Goal: Navigation & Orientation: Understand site structure

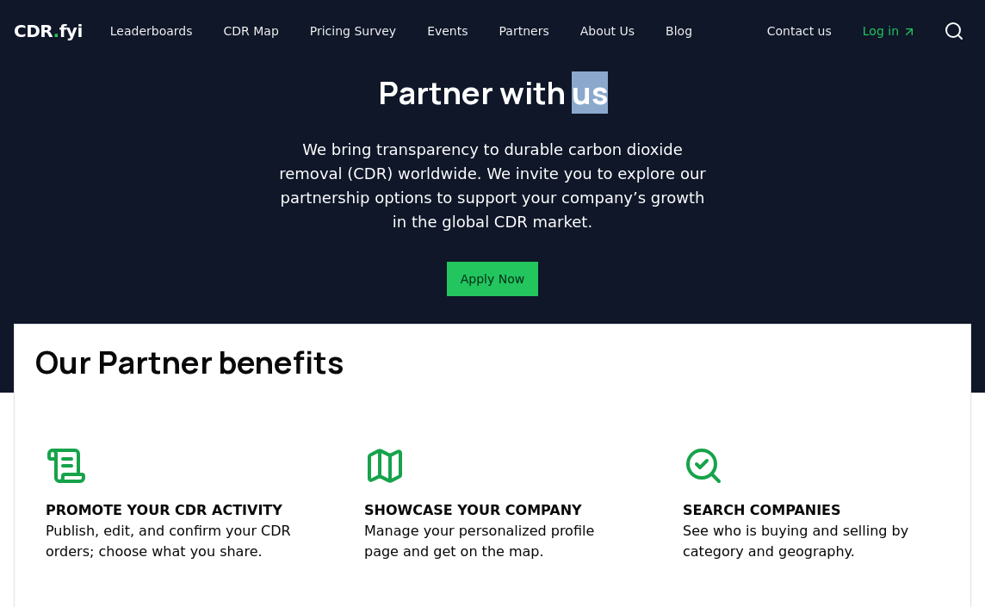
click at [59, 34] on span "CDR . fyi" at bounding box center [48, 31] width 69 height 21
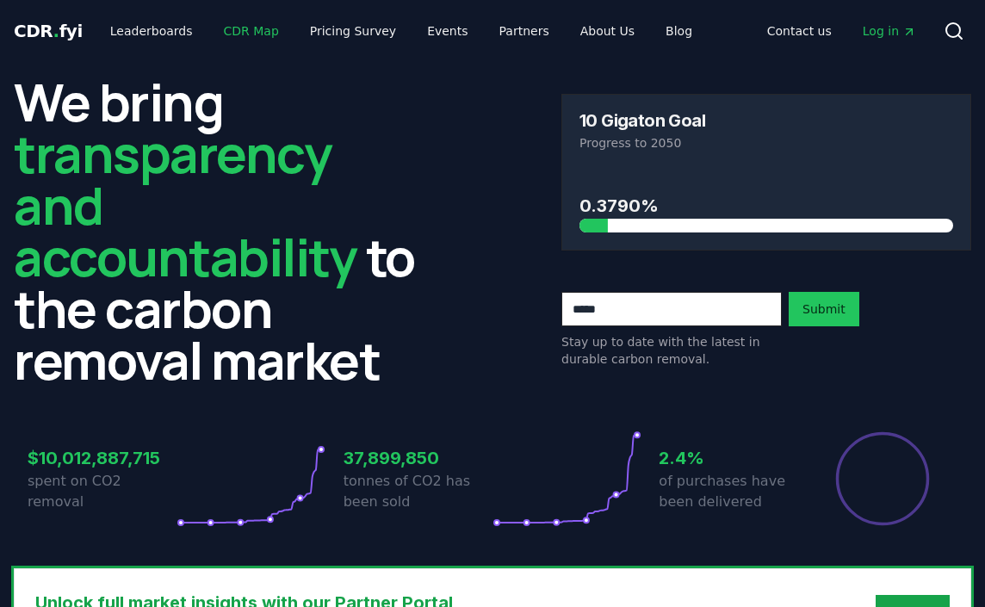
click at [243, 28] on link "CDR Map" at bounding box center [251, 31] width 83 height 31
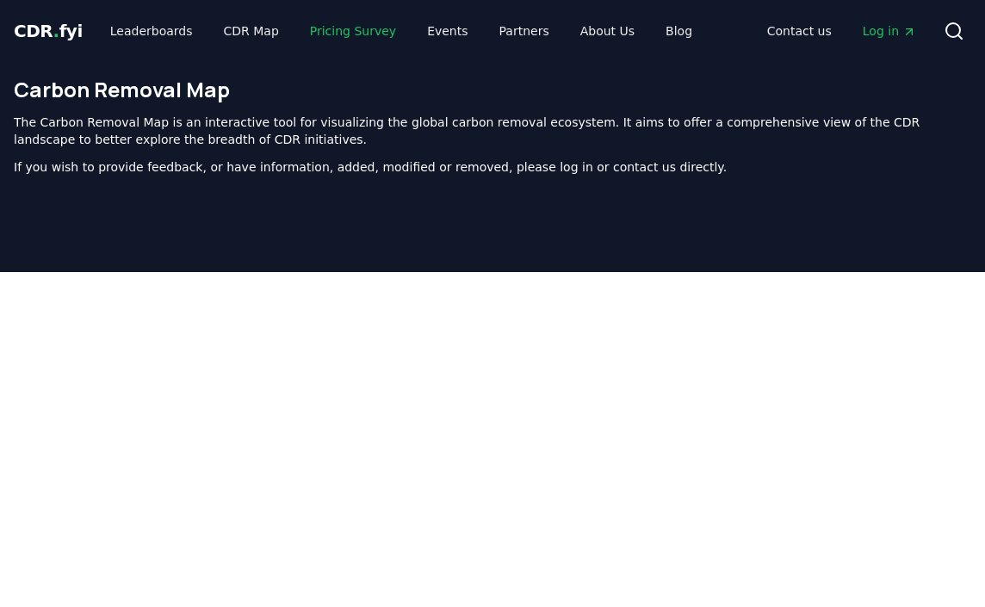
click at [327, 28] on link "Pricing Survey" at bounding box center [353, 31] width 114 height 31
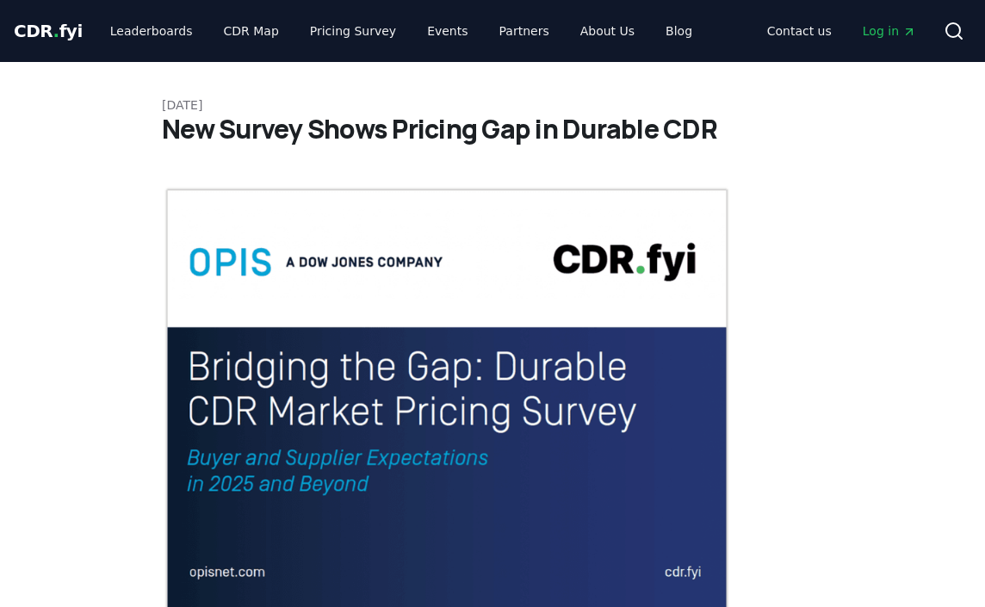
click at [428, 53] on div "CDR . fyi Leaderboards CDR Map Pricing Survey Events Partners About Us Blog Con…" at bounding box center [493, 31] width 958 height 62
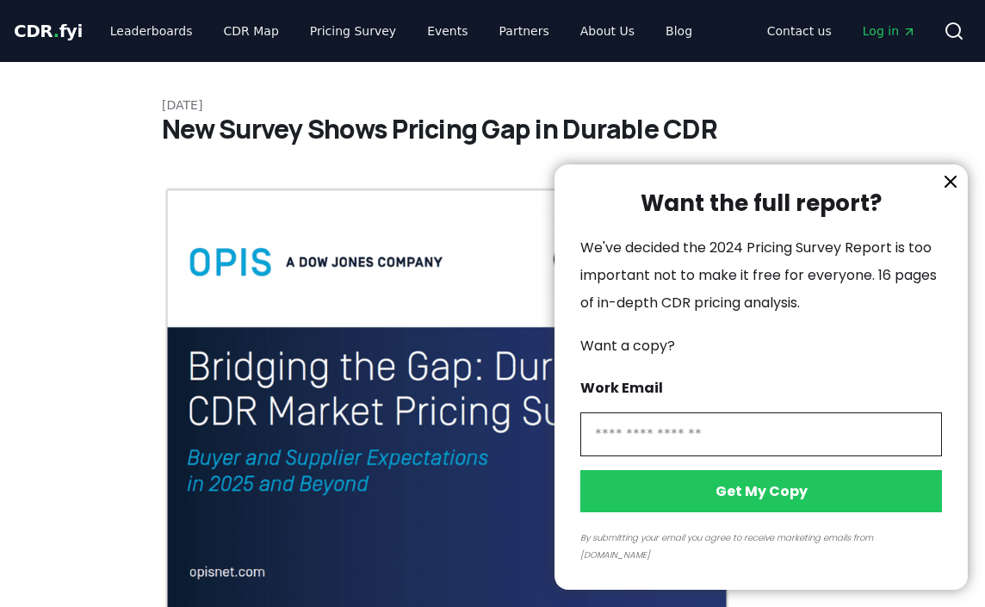
click at [954, 192] on icon "information" at bounding box center [950, 181] width 21 height 21
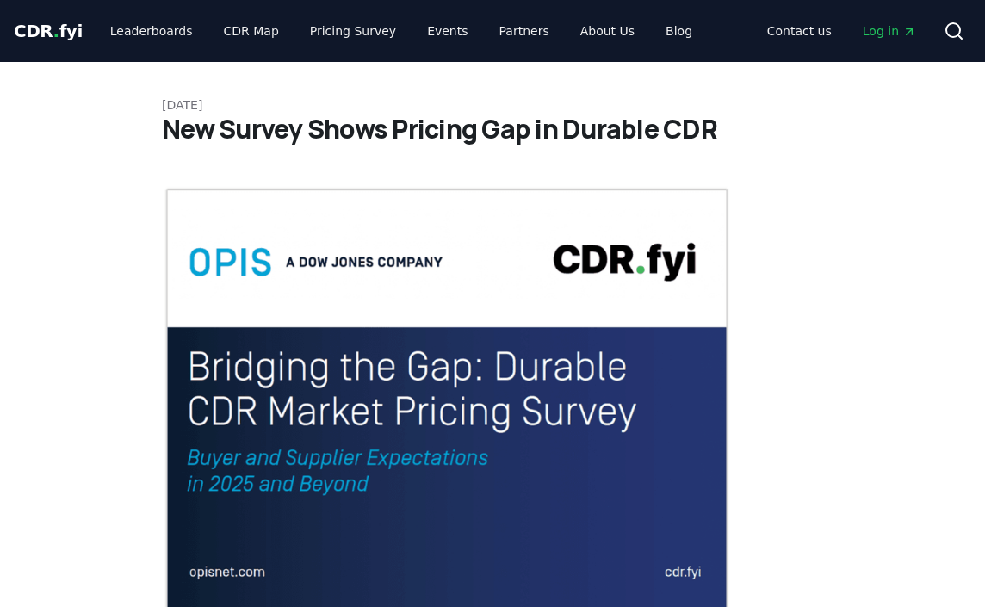
click at [504, 22] on link "Partners" at bounding box center [525, 31] width 78 height 31
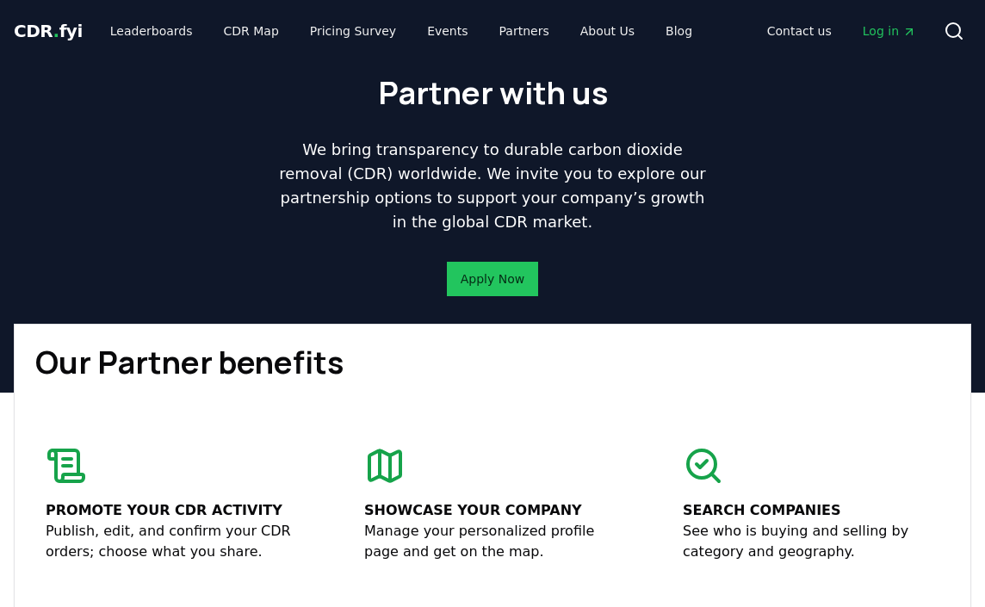
click at [767, 107] on div "Partner with us We bring transparency to durable carbon dioxide removal (CDR) w…" at bounding box center [492, 193] width 985 height 262
click at [593, 33] on link "About Us" at bounding box center [608, 31] width 82 height 31
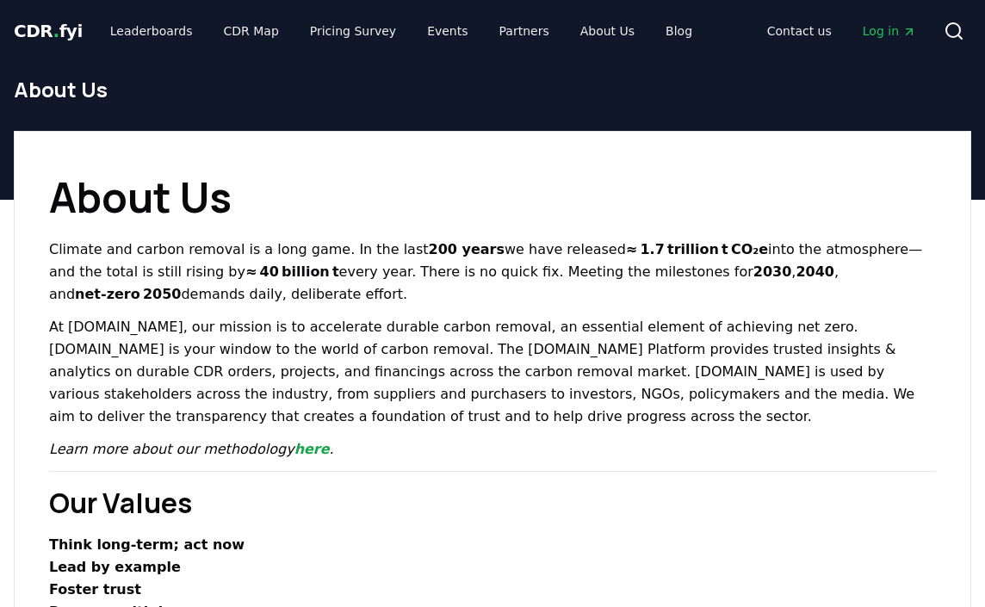
click at [717, 84] on h1 "About Us" at bounding box center [493, 90] width 958 height 28
click at [57, 34] on span "CDR . fyi" at bounding box center [48, 31] width 69 height 21
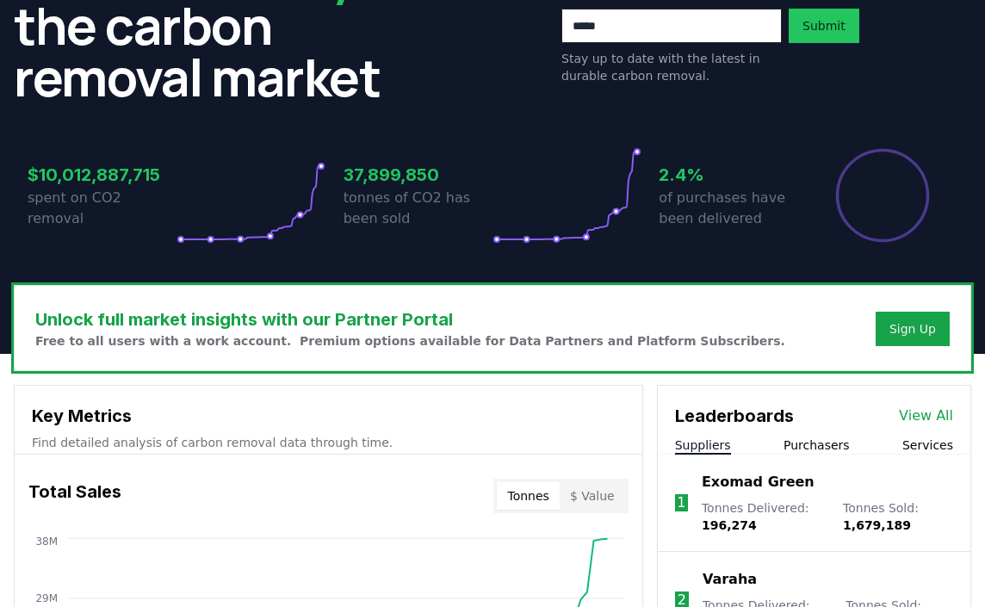
scroll to position [287, 0]
